Goal: Task Accomplishment & Management: Manage account settings

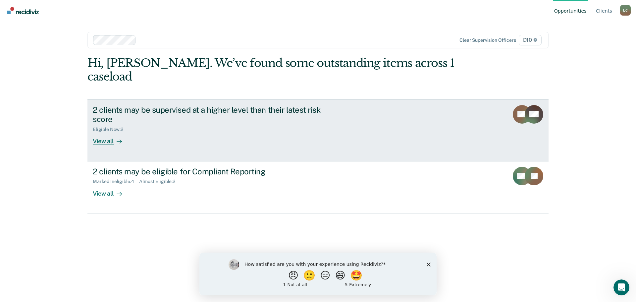
click at [243, 124] on div "Eligible Now : 2" at bounding box center [209, 128] width 232 height 8
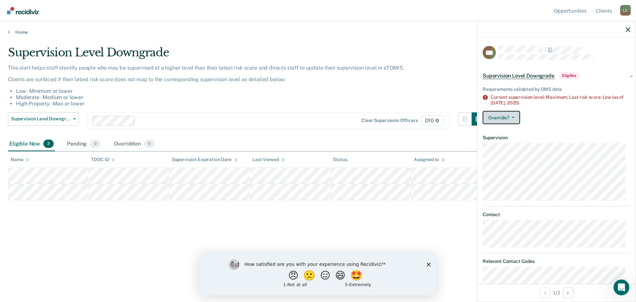
click at [508, 116] on button "Override?" at bounding box center [500, 117] width 37 height 13
click at [506, 115] on button "Override?" at bounding box center [500, 117] width 37 height 13
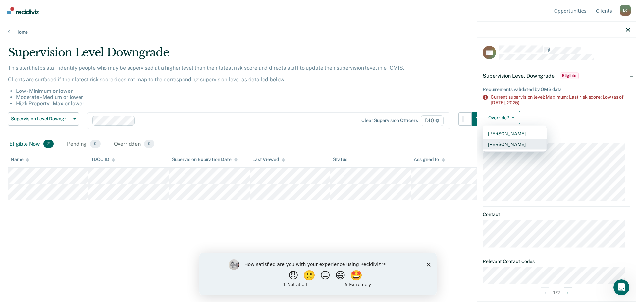
click at [511, 143] on button "[PERSON_NAME]" at bounding box center [514, 143] width 64 height 11
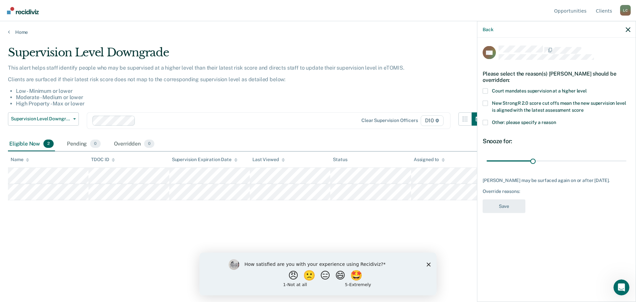
click at [483, 122] on span at bounding box center [484, 122] width 5 height 5
click at [556, 120] on input "Other: please specify a reason" at bounding box center [556, 120] width 0 height 0
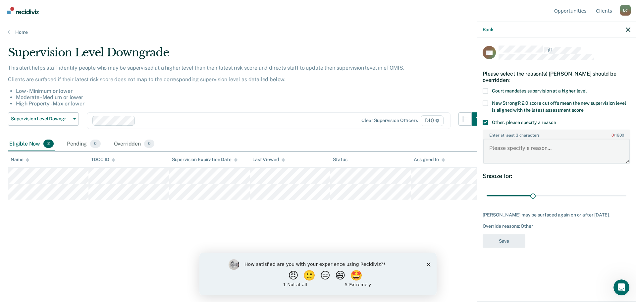
click at [523, 145] on textarea "Enter at least 3 characters 0 / 1600" at bounding box center [556, 151] width 146 height 24
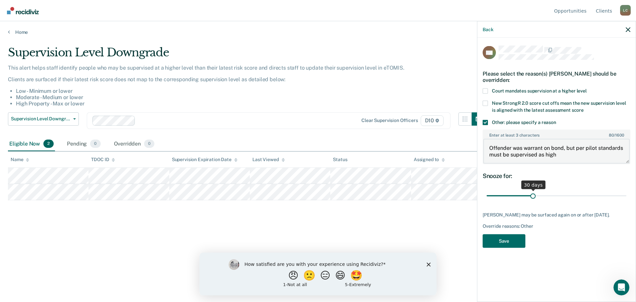
type textarea "Offender was warrant on bond, but per pilot standards must be supervised as high"
drag, startPoint x: 532, startPoint y: 194, endPoint x: 680, endPoint y: 191, distance: 147.3
type input "90"
click at [626, 191] on input "range" at bounding box center [556, 196] width 140 height 12
click at [506, 236] on button "Save" at bounding box center [503, 241] width 43 height 14
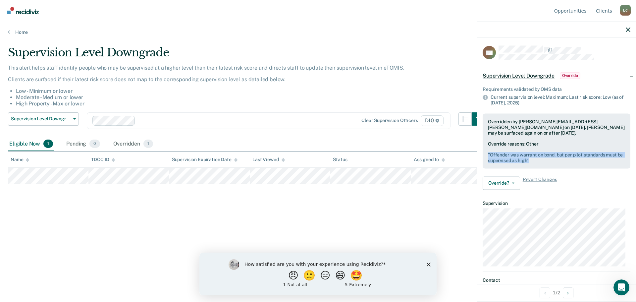
drag, startPoint x: 541, startPoint y: 161, endPoint x: 486, endPoint y: 154, distance: 55.1
click at [486, 154] on div "Overridden by [PERSON_NAME][EMAIL_ADDRESS][PERSON_NAME][DOMAIN_NAME] on [DATE].…" at bounding box center [556, 140] width 148 height 55
copy pre "" Offender was warrant on bond, but per pilot standards must be supervised as h…"
click at [419, 210] on div "Supervision Level Downgrade This alert helps staff identify people who may be s…" at bounding box center [318, 149] width 620 height 206
click at [276, 185] on div "Supervision Level Downgrade This alert helps staff identify people who may be s…" at bounding box center [318, 149] width 620 height 206
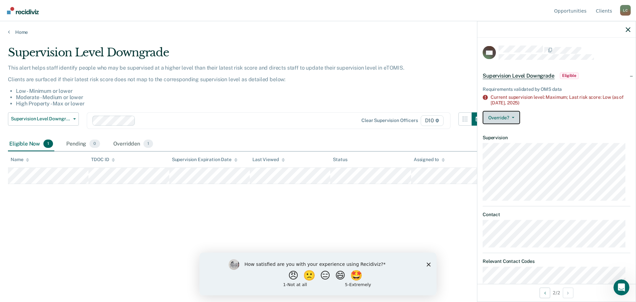
click at [505, 115] on button "Override?" at bounding box center [500, 117] width 37 height 13
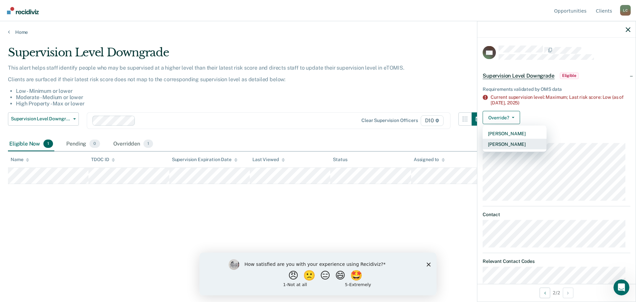
click at [513, 142] on button "[PERSON_NAME]" at bounding box center [514, 143] width 64 height 11
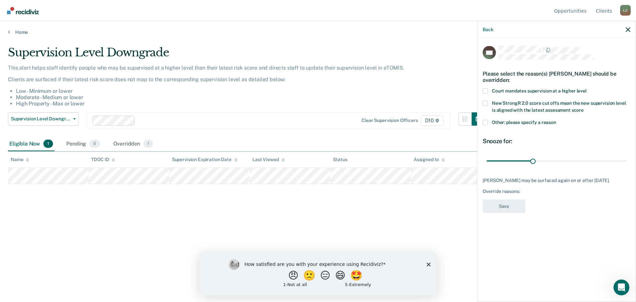
click at [486, 120] on span at bounding box center [484, 122] width 5 height 5
click at [556, 120] on input "Other: please specify a reason" at bounding box center [556, 120] width 0 height 0
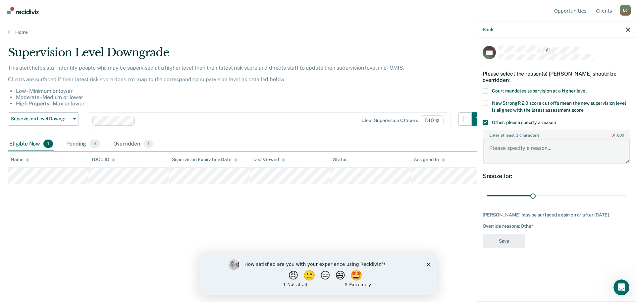
click at [528, 153] on textarea "Enter at least 3 characters 0 / 1600" at bounding box center [556, 151] width 146 height 24
paste textarea ""Offender was warrant on bond, but per pilot standards must be supervised as hi…"
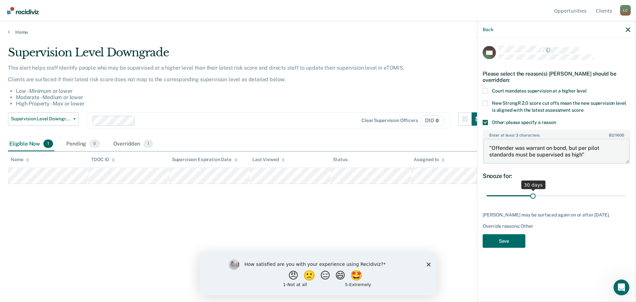
type textarea ""Offender was warrant on bond, but per pilot standards must be supervised as hi…"
drag, startPoint x: 535, startPoint y: 195, endPoint x: 684, endPoint y: 195, distance: 149.0
type input "90"
click at [626, 195] on input "range" at bounding box center [556, 196] width 140 height 12
click at [520, 245] on button "Save" at bounding box center [503, 241] width 43 height 14
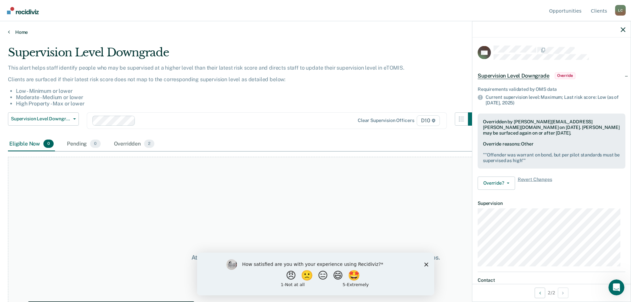
click at [17, 30] on link "Home" at bounding box center [315, 32] width 615 height 6
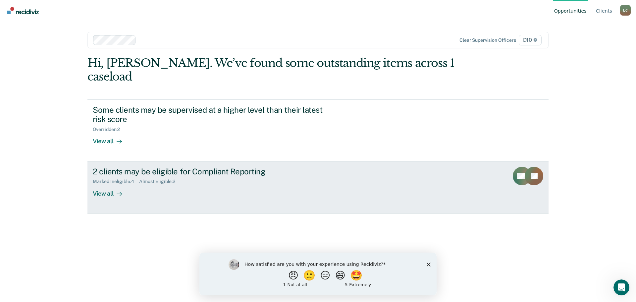
click at [246, 179] on div "2 clients may be eligible for Compliant Reporting Marked Ineligible : 4 Almost …" at bounding box center [217, 182] width 248 height 30
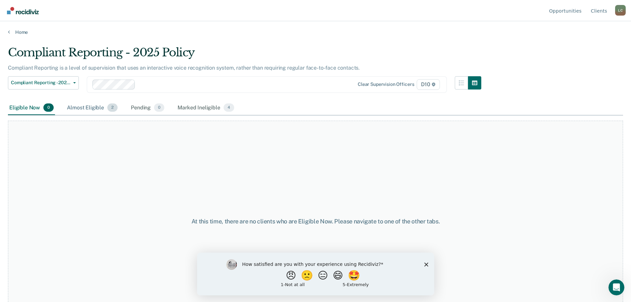
click at [102, 109] on div "Almost Eligible 2" at bounding box center [92, 108] width 53 height 15
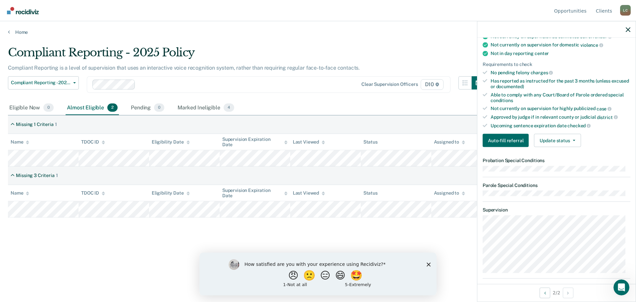
scroll to position [166, 0]
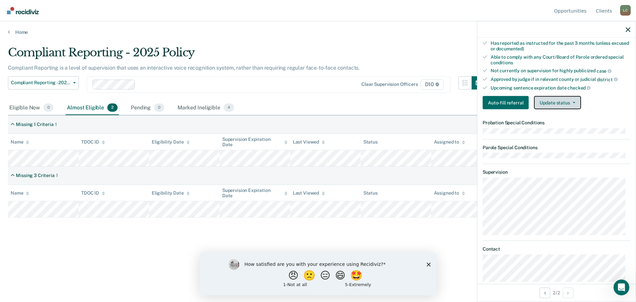
click at [557, 100] on button "Update status" at bounding box center [557, 102] width 47 height 13
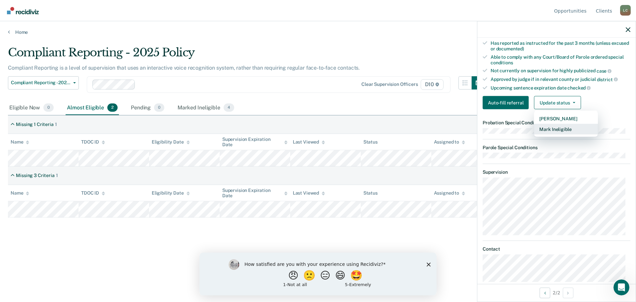
click at [563, 131] on button "Mark Ineligible" at bounding box center [566, 129] width 64 height 11
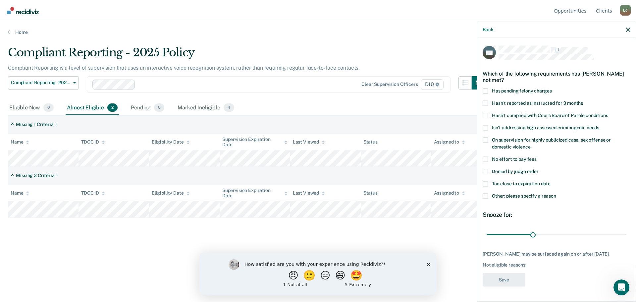
click at [485, 193] on span at bounding box center [484, 195] width 5 height 5
click at [556, 193] on input "Other: please specify a reason" at bounding box center [556, 193] width 0 height 0
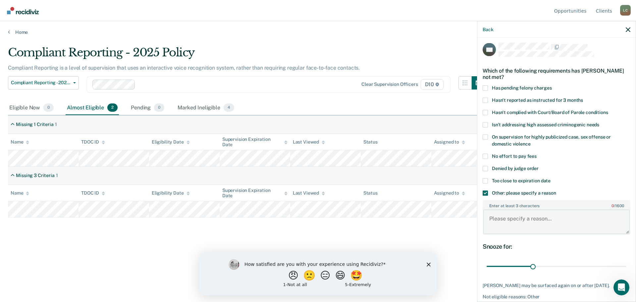
click at [549, 220] on textarea "Enter at least 3 characters 0 / 1600" at bounding box center [556, 221] width 146 height 24
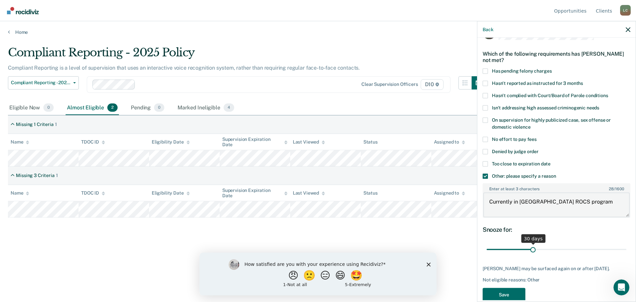
scroll to position [36, 0]
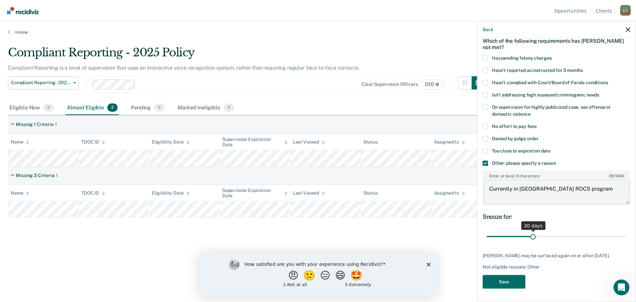
type textarea "Currently in [GEOGRAPHIC_DATA] ROCS program"
drag, startPoint x: 531, startPoint y: 231, endPoint x: 560, endPoint y: 269, distance: 47.4
type input "90"
click at [626, 230] on input "range" at bounding box center [556, 236] width 140 height 12
click at [508, 279] on button "Save" at bounding box center [503, 281] width 43 height 14
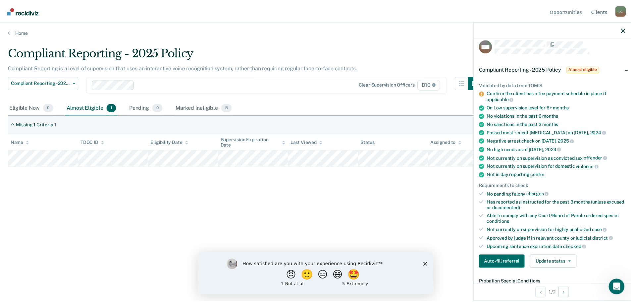
scroll to position [0, 0]
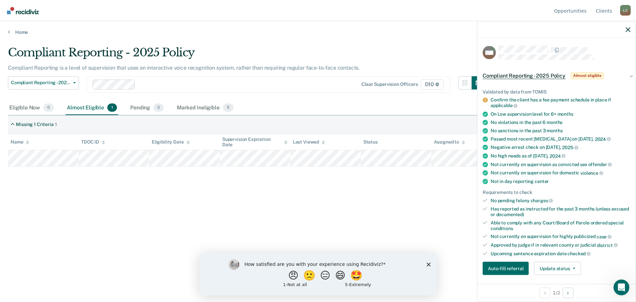
click at [340, 216] on div "Compliant Reporting - 2025 Policy Compliant Reporting is a level of supervision…" at bounding box center [318, 149] width 620 height 206
click at [624, 30] on div at bounding box center [556, 29] width 158 height 17
click at [629, 29] on icon "button" at bounding box center [627, 29] width 5 height 5
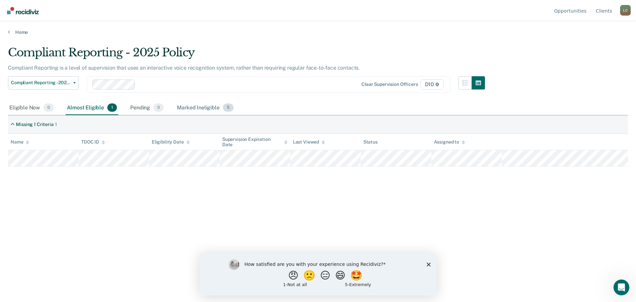
click at [195, 108] on div "Marked Ineligible 5" at bounding box center [204, 108] width 59 height 15
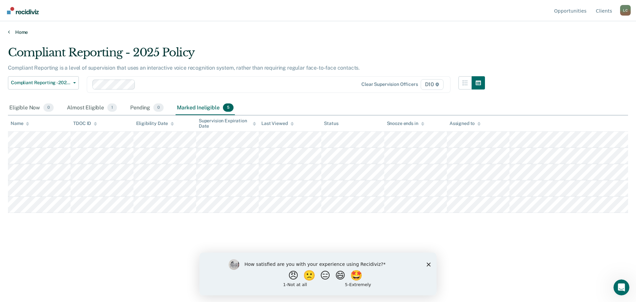
click at [12, 31] on link "Home" at bounding box center [318, 32] width 620 height 6
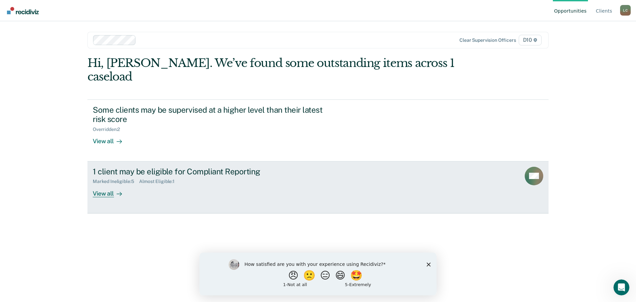
click at [292, 178] on div "1 client may be eligible for Compliant Reporting Marked Ineligible : 5 Almost E…" at bounding box center [217, 182] width 248 height 30
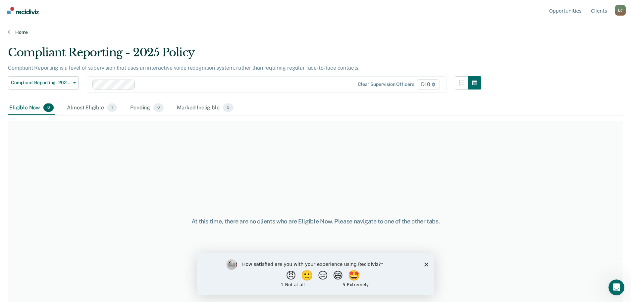
click at [15, 29] on link "Home" at bounding box center [315, 32] width 615 height 6
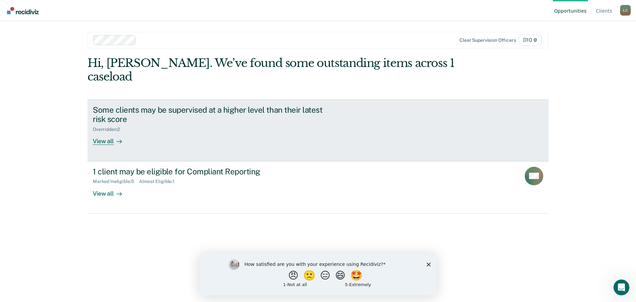
click at [160, 126] on div "Some clients may be supervised at a higher level than their latest risk score O…" at bounding box center [217, 125] width 248 height 40
